Goal: Task Accomplishment & Management: Complete application form

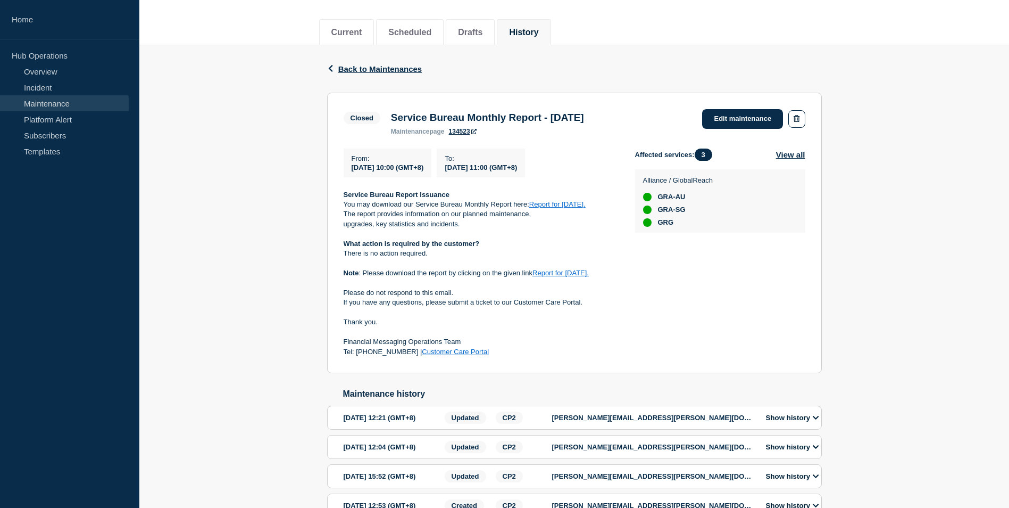
scroll to position [1, 0]
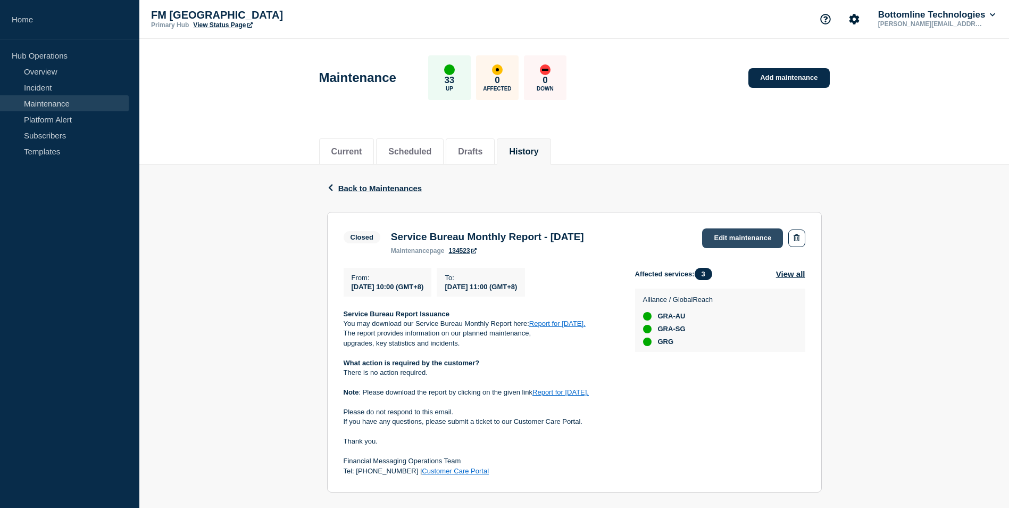
click at [718, 239] on link "Edit maintenance" at bounding box center [742, 238] width 81 height 20
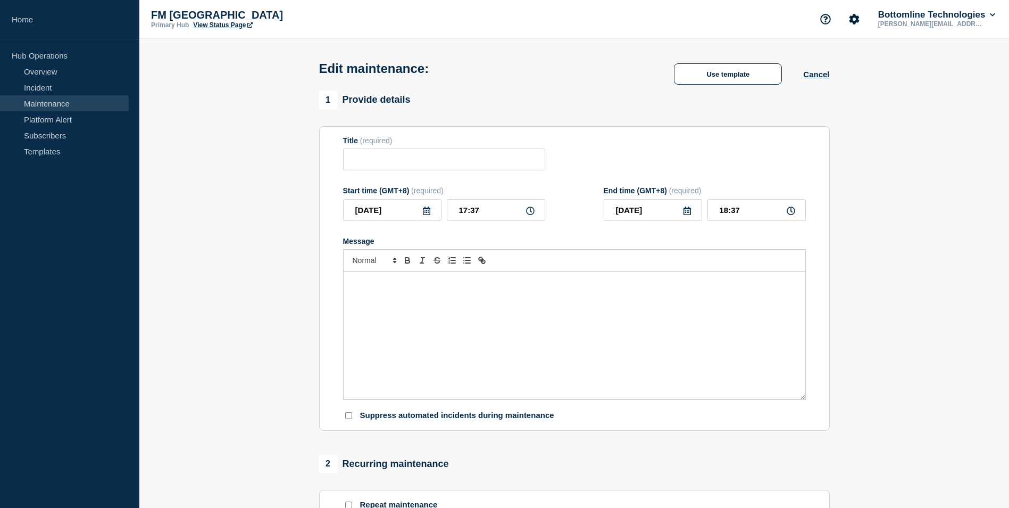
type input "Service Bureau Monthly Report - [DATE]"
type input "10:00"
type input "11:00"
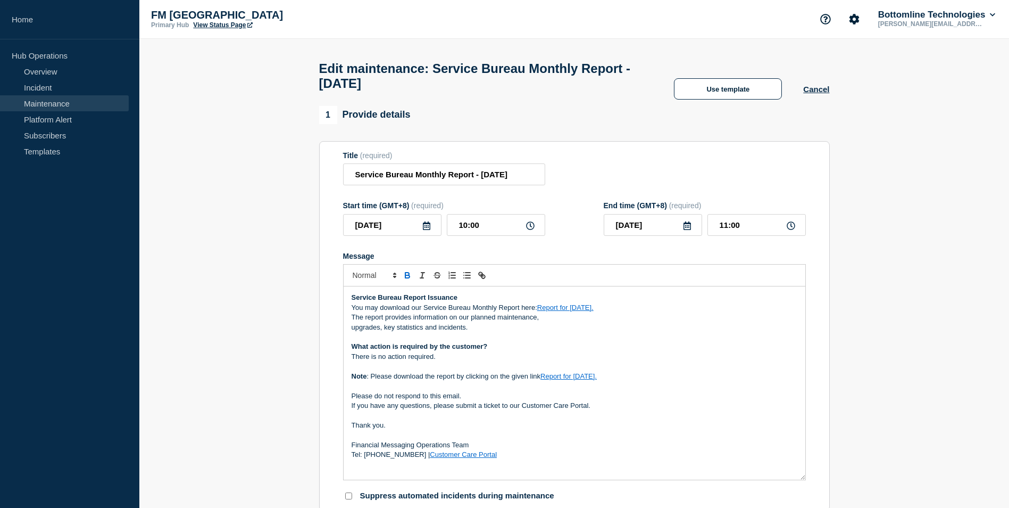
drag, startPoint x: 803, startPoint y: 417, endPoint x: 803, endPoint y: 482, distance: 65.4
click at [803, 479] on div "Service Bureau Report Issuance You may download our Service Bureau Monthly Repo…" at bounding box center [575, 382] width 462 height 193
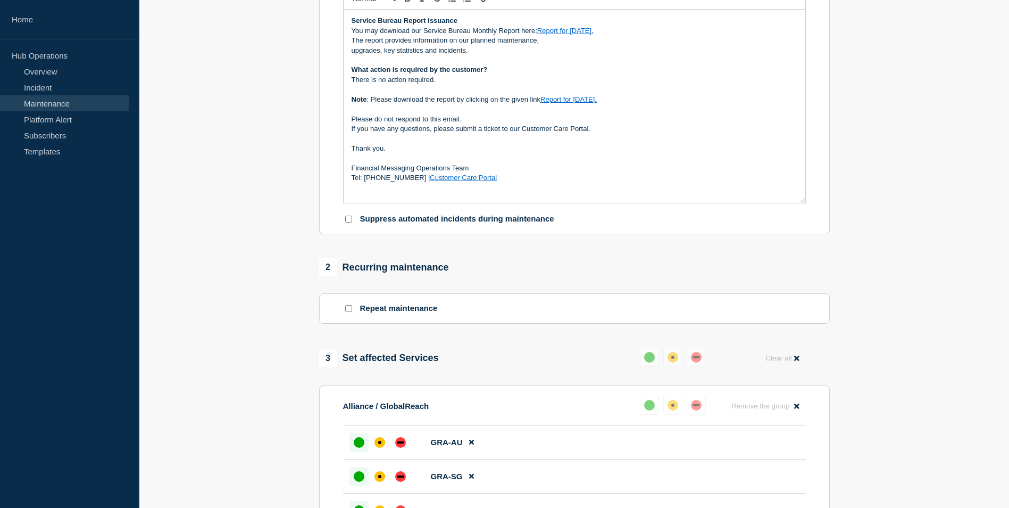
scroll to position [213, 0]
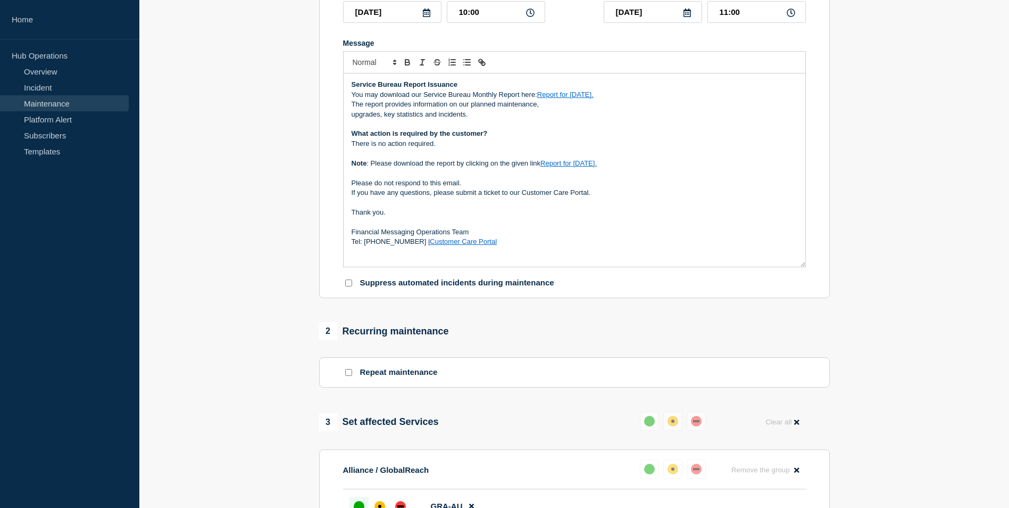
click at [220, 307] on section "1 Provide details Title (required) Service Bureau Monthly Report - [DATE] Start…" at bounding box center [574, 357] width 870 height 928
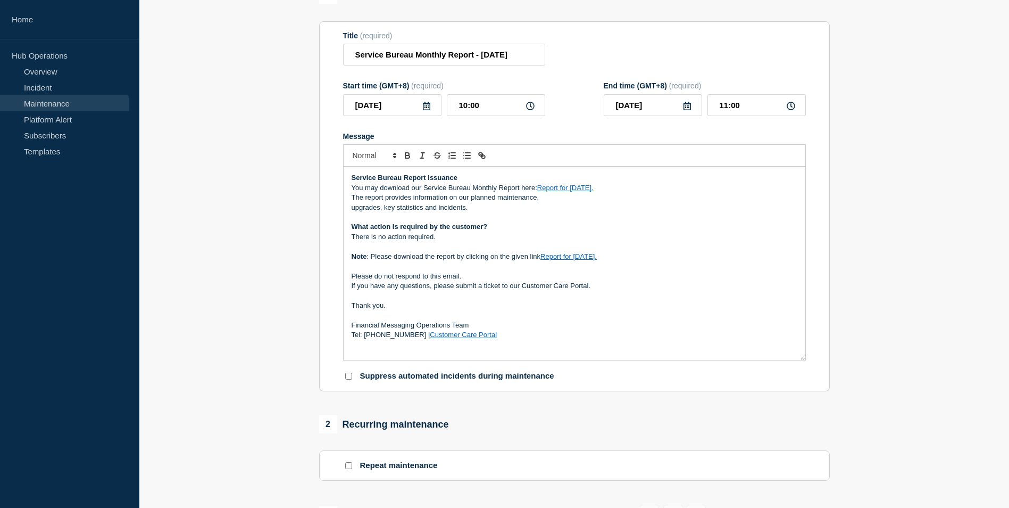
scroll to position [0, 0]
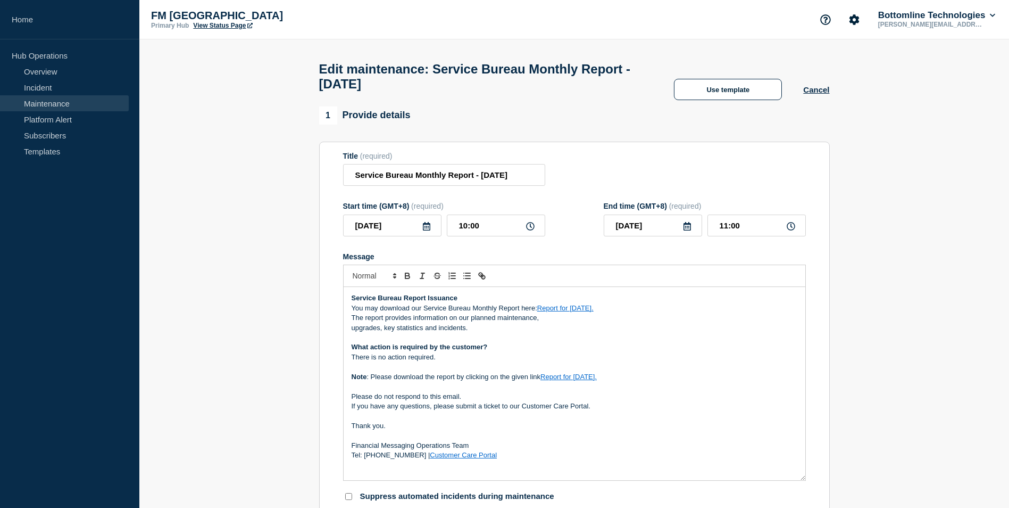
click at [559, 312] on link "Report for [DATE]." at bounding box center [565, 308] width 56 height 8
drag, startPoint x: 631, startPoint y: 331, endPoint x: 622, endPoint y: 334, distance: 9.1
click at [607, 331] on link at bounding box center [594, 327] width 25 height 8
type input "[URL][DOMAIN_NAME]"
paste input "[URL][DOMAIN_NAME]"
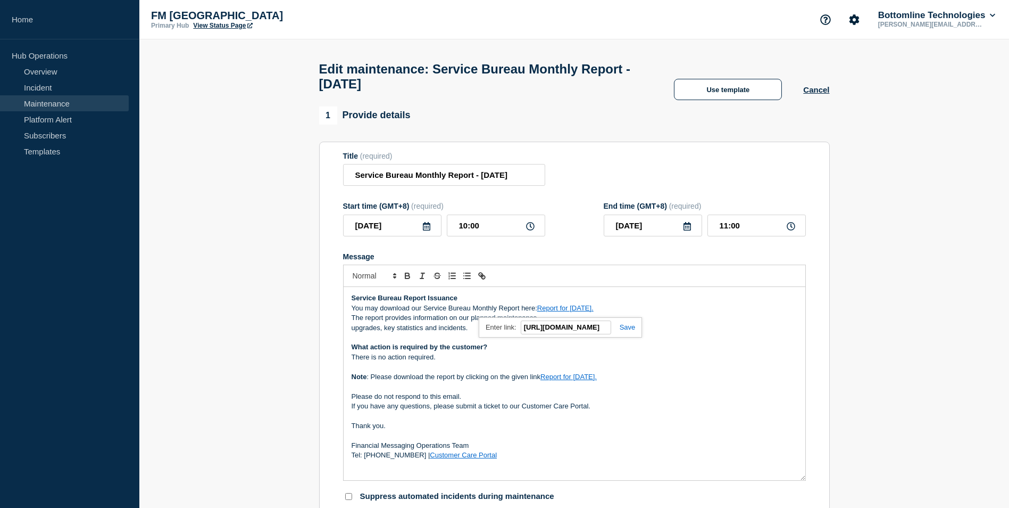
scroll to position [0, 168]
type input "[URL][DOMAIN_NAME]"
click at [623, 331] on link at bounding box center [623, 327] width 24 height 8
click at [582, 380] on link "Report for [DATE]." at bounding box center [569, 376] width 56 height 8
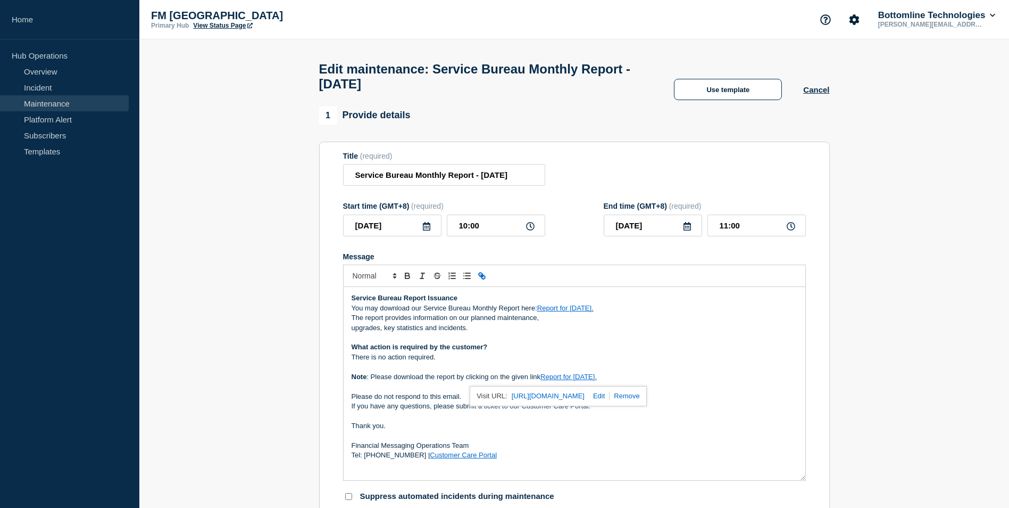
click at [610, 399] on link at bounding box center [597, 396] width 25 height 8
type input "[URL][DOMAIN_NAME]"
paste input "[URL][DOMAIN_NAME]"
type input "[URL][DOMAIN_NAME]"
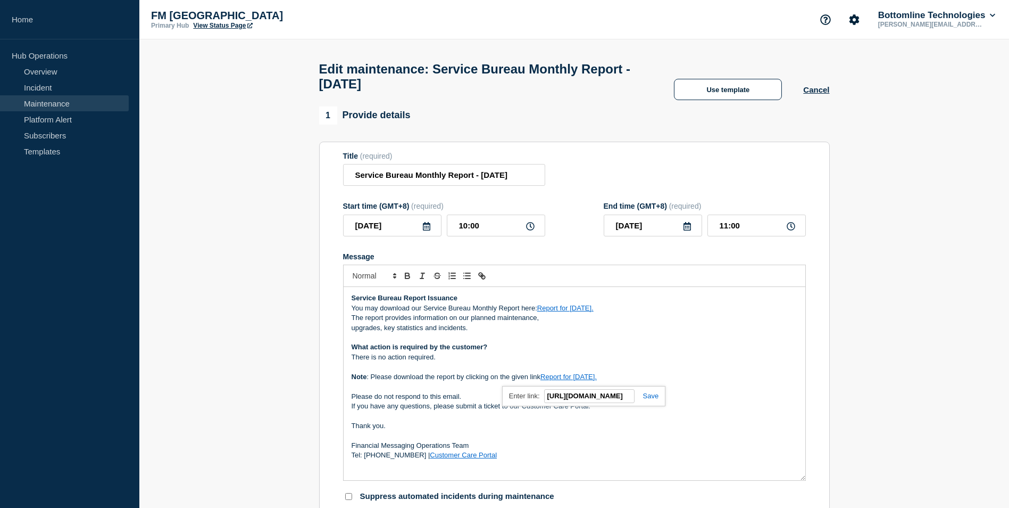
click at [644, 399] on link at bounding box center [647, 396] width 24 height 8
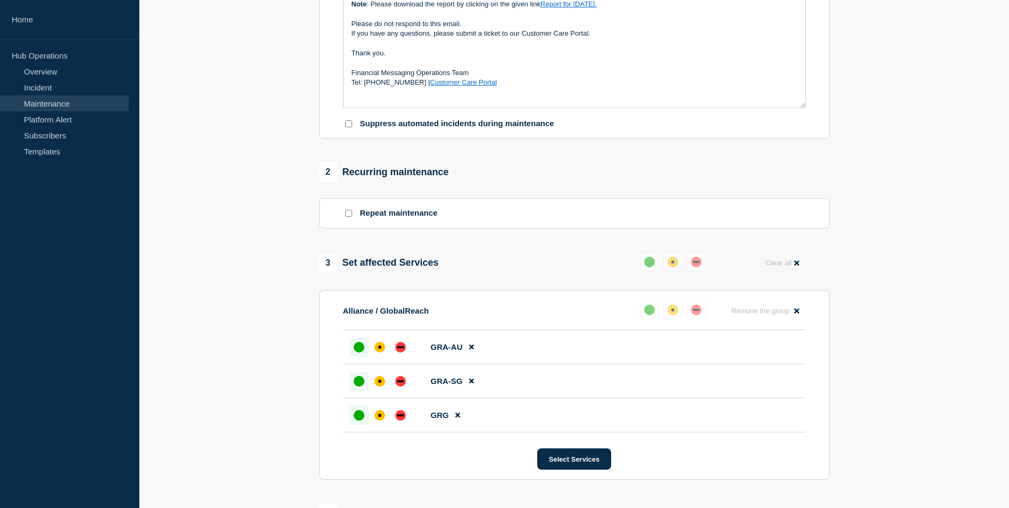
scroll to position [574, 0]
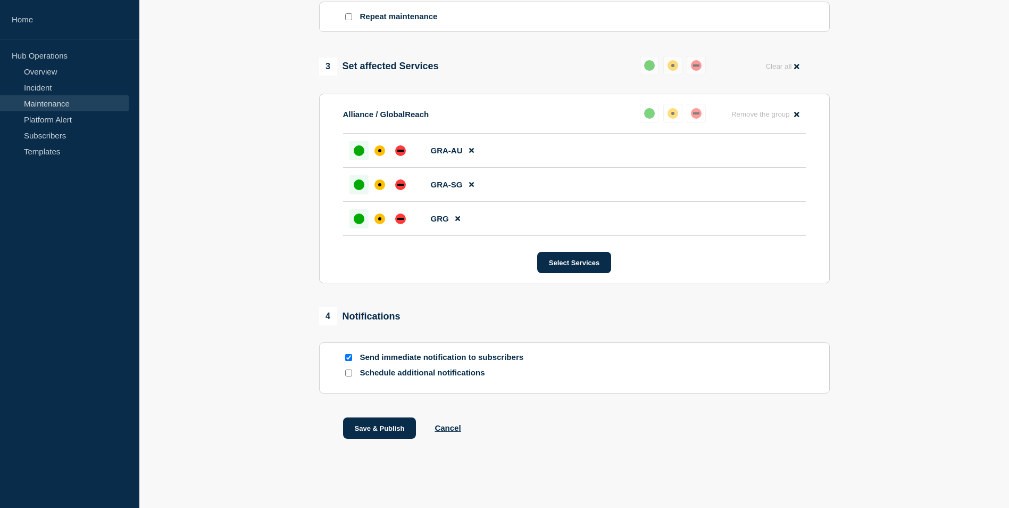
click at [350, 355] on input "Send immediate notification to subscribers" at bounding box center [348, 357] width 7 height 7
checkbox input "true"
click at [274, 335] on section "1 Provide details Title (required) Service Bureau Monthly Report - [DATE] Start…" at bounding box center [574, 2] width 870 height 928
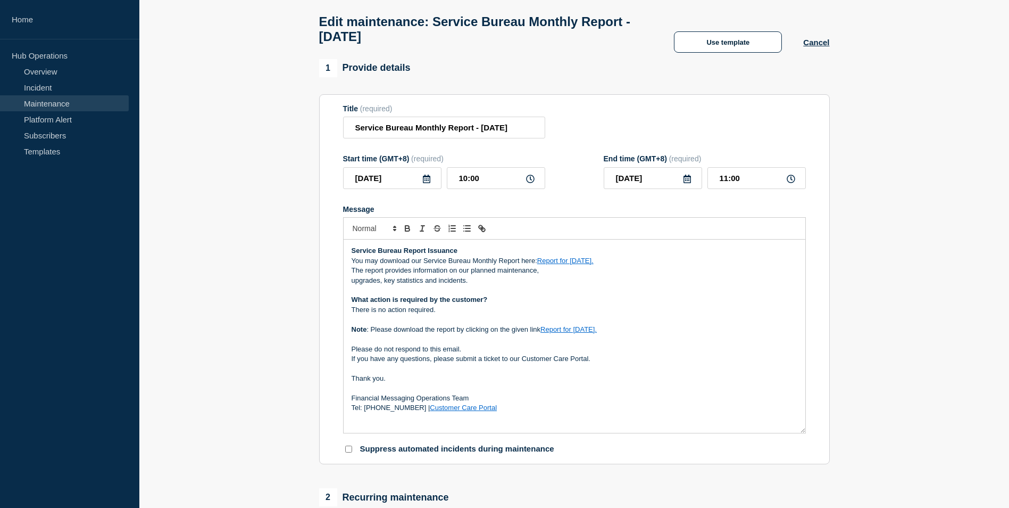
scroll to position [42, 0]
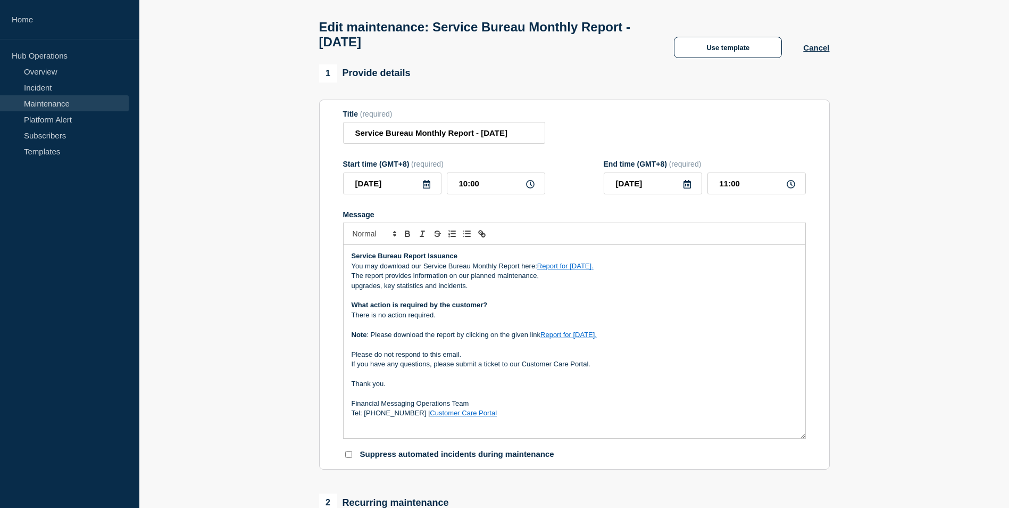
click at [530, 188] on icon at bounding box center [530, 184] width 9 height 9
drag, startPoint x: 466, startPoint y: 189, endPoint x: 453, endPoint y: 189, distance: 12.8
click at [453, 189] on input "10:00" at bounding box center [496, 183] width 98 height 22
click at [463, 186] on input "10:00" at bounding box center [496, 183] width 98 height 22
drag, startPoint x: 466, startPoint y: 189, endPoint x: 444, endPoint y: 188, distance: 22.4
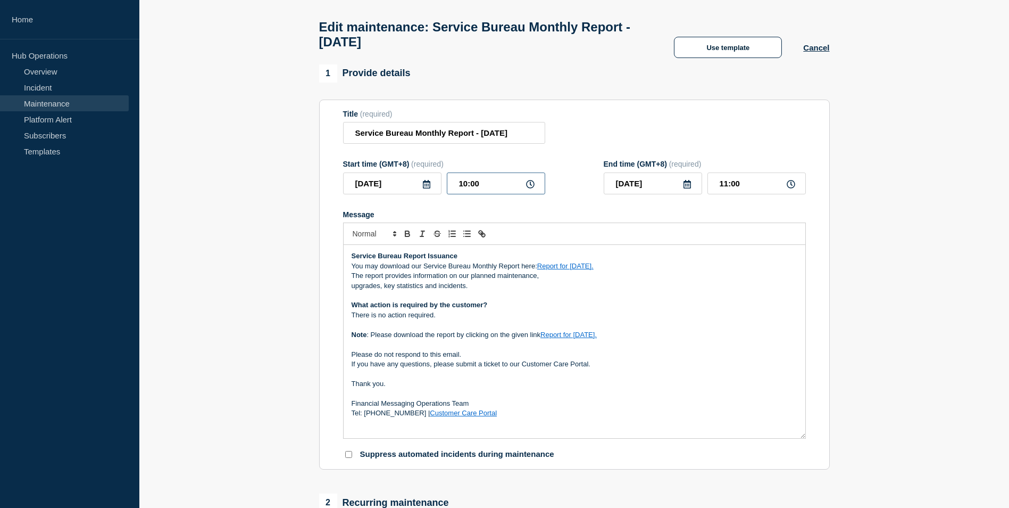
click at [444, 188] on div "[DATE] 10:00" at bounding box center [444, 183] width 202 height 22
type input "05:00"
type input "06:00"
type input "15:00"
type input "16:00"
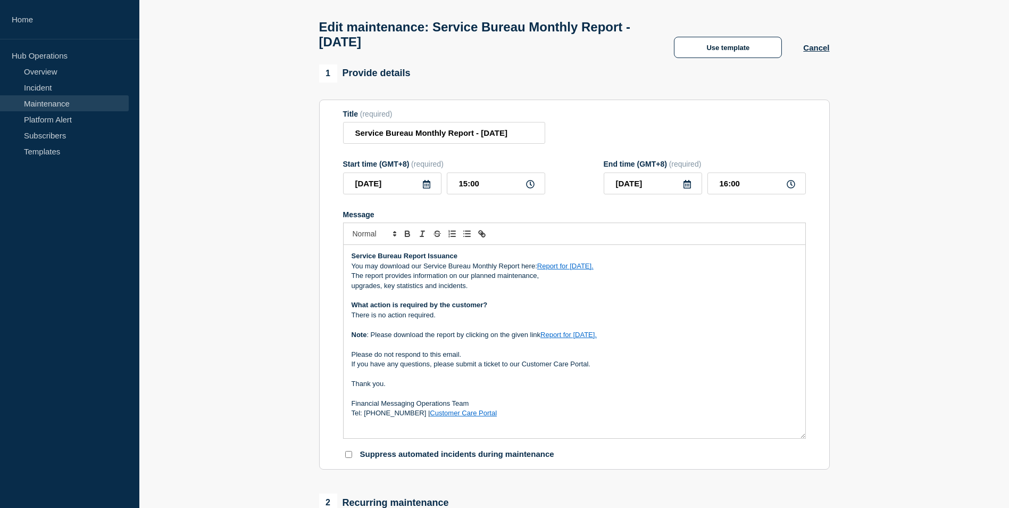
click at [467, 188] on input "15:00" at bounding box center [496, 183] width 98 height 22
type input "18:00"
type input "19:00"
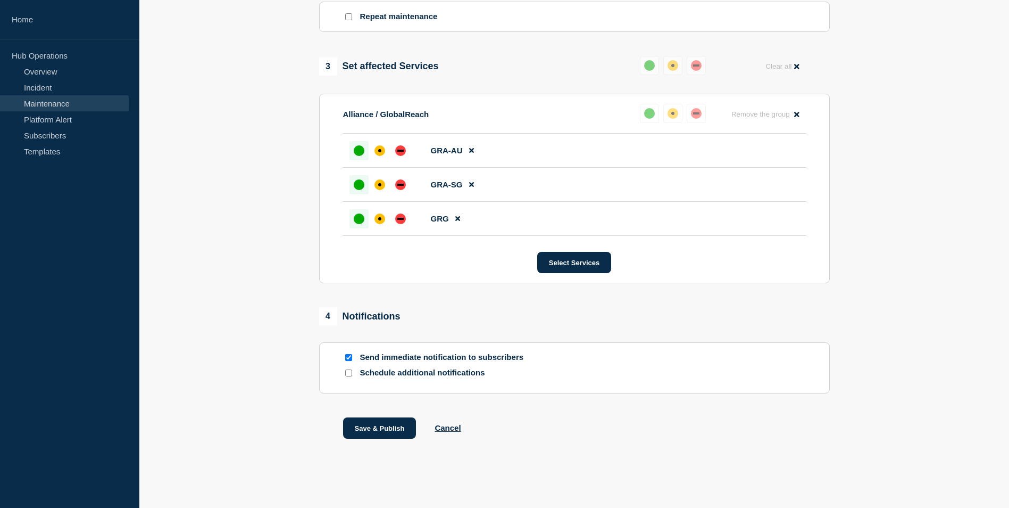
scroll to position [255, 0]
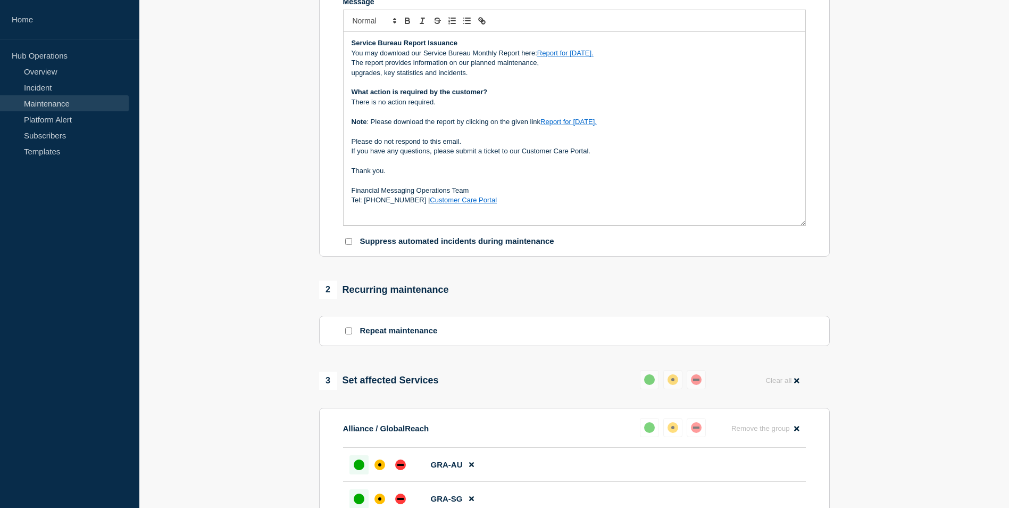
click at [577, 126] on link "Report for [DATE]." at bounding box center [569, 122] width 56 height 8
click at [610, 144] on link at bounding box center [597, 141] width 25 height 8
type input "[URL][DOMAIN_NAME]"
click at [579, 148] on input "text" at bounding box center [585, 141] width 90 height 14
paste input "[URL][DOMAIN_NAME]"
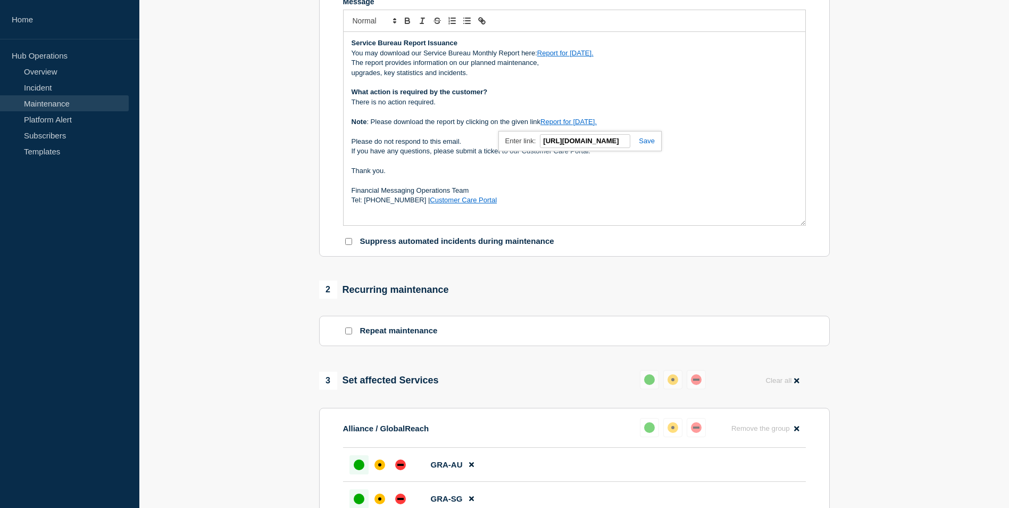
scroll to position [0, 169]
click at [645, 145] on link at bounding box center [643, 141] width 24 height 8
click at [578, 57] on link "Report for [DATE]." at bounding box center [565, 53] width 56 height 8
click at [607, 76] on link at bounding box center [594, 72] width 25 height 8
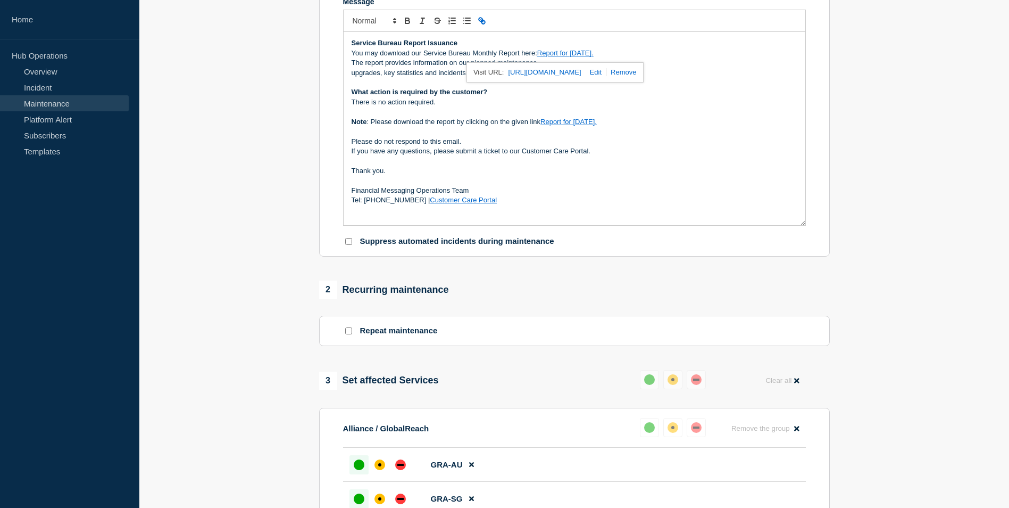
type input "[URL][DOMAIN_NAME]"
paste input "[URL][DOMAIN_NAME]"
type input "[URL][DOMAIN_NAME]"
click at [644, 76] on link at bounding box center [639, 72] width 24 height 8
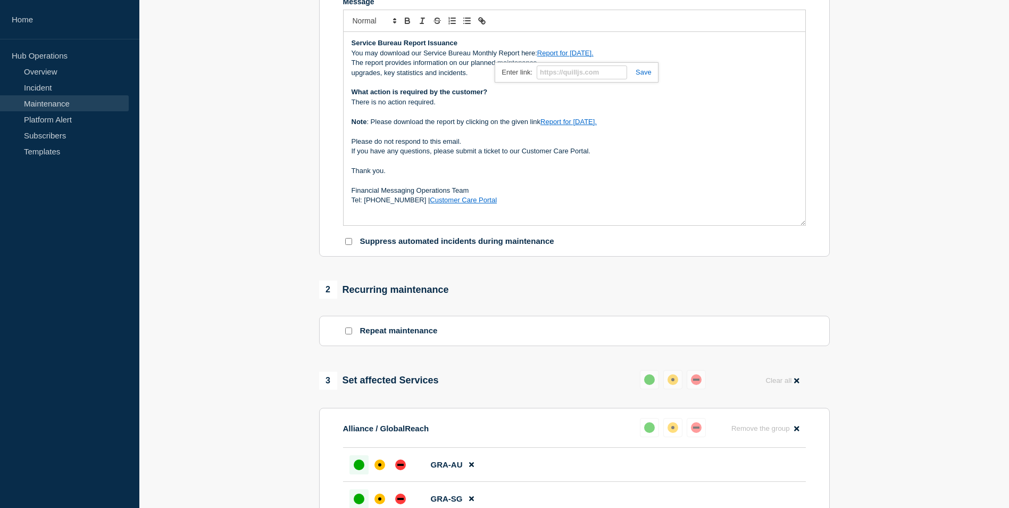
scroll to position [0, 0]
click at [252, 212] on section "1 Provide details Title (required) Service Bureau Monthly Report - [DATE] Start…" at bounding box center [574, 316] width 870 height 928
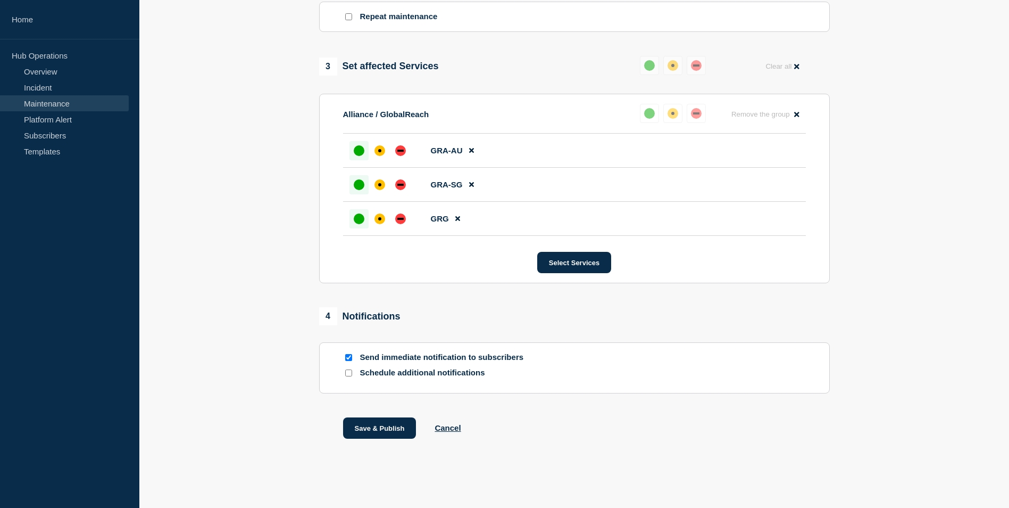
scroll to position [574, 0]
click at [371, 429] on button "Save & Publish" at bounding box center [379, 427] width 73 height 21
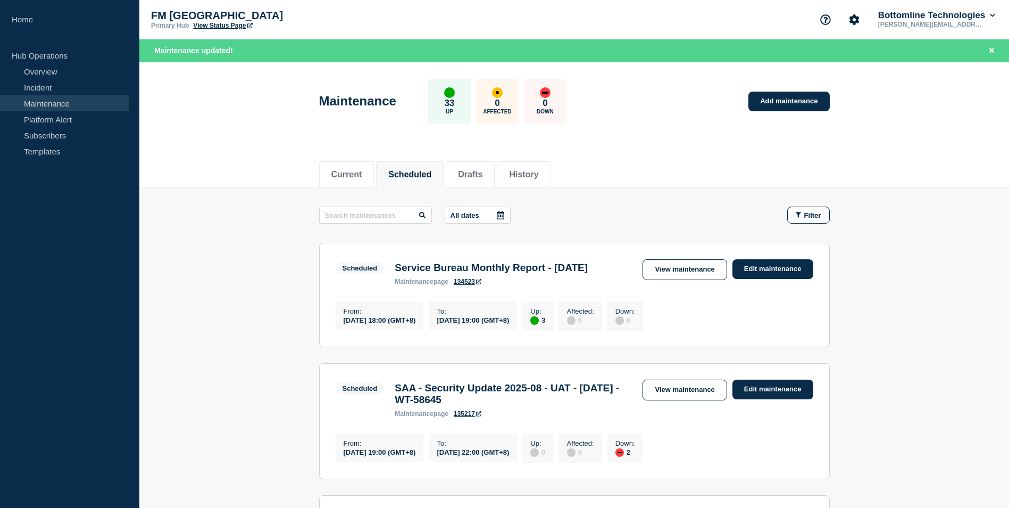
click at [257, 301] on main "All dates Filter Scheduled 3 Up Service Bureau Monthly Report - [DATE] From [DA…" at bounding box center [574, 461] width 870 height 548
click at [483, 172] on button "Drafts" at bounding box center [470, 175] width 24 height 10
